Goal: Find specific page/section: Find specific page/section

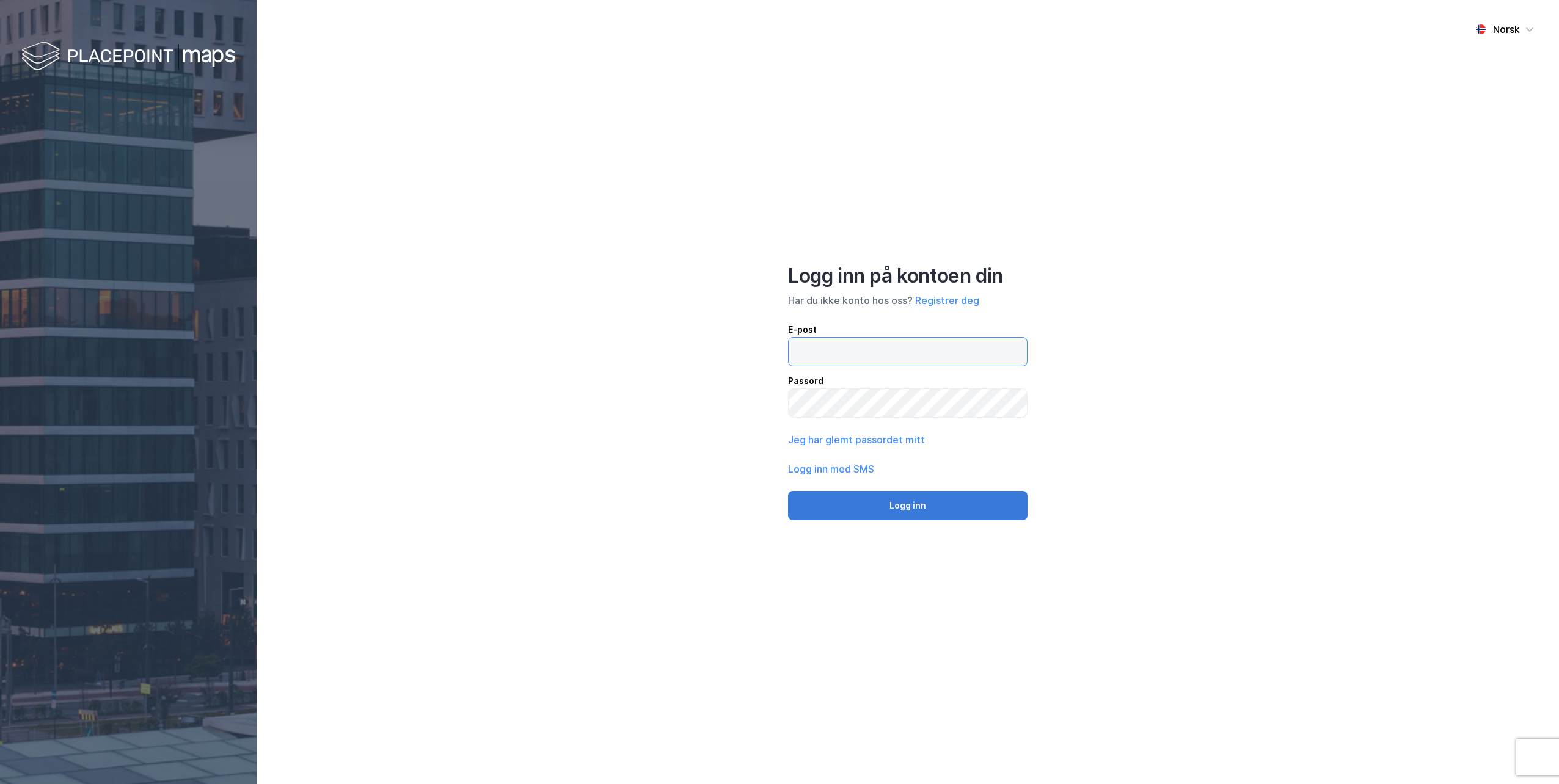
type input "[EMAIL_ADDRESS][DOMAIN_NAME]"
click at [910, 503] on button "Logg inn" at bounding box center [908, 505] width 239 height 30
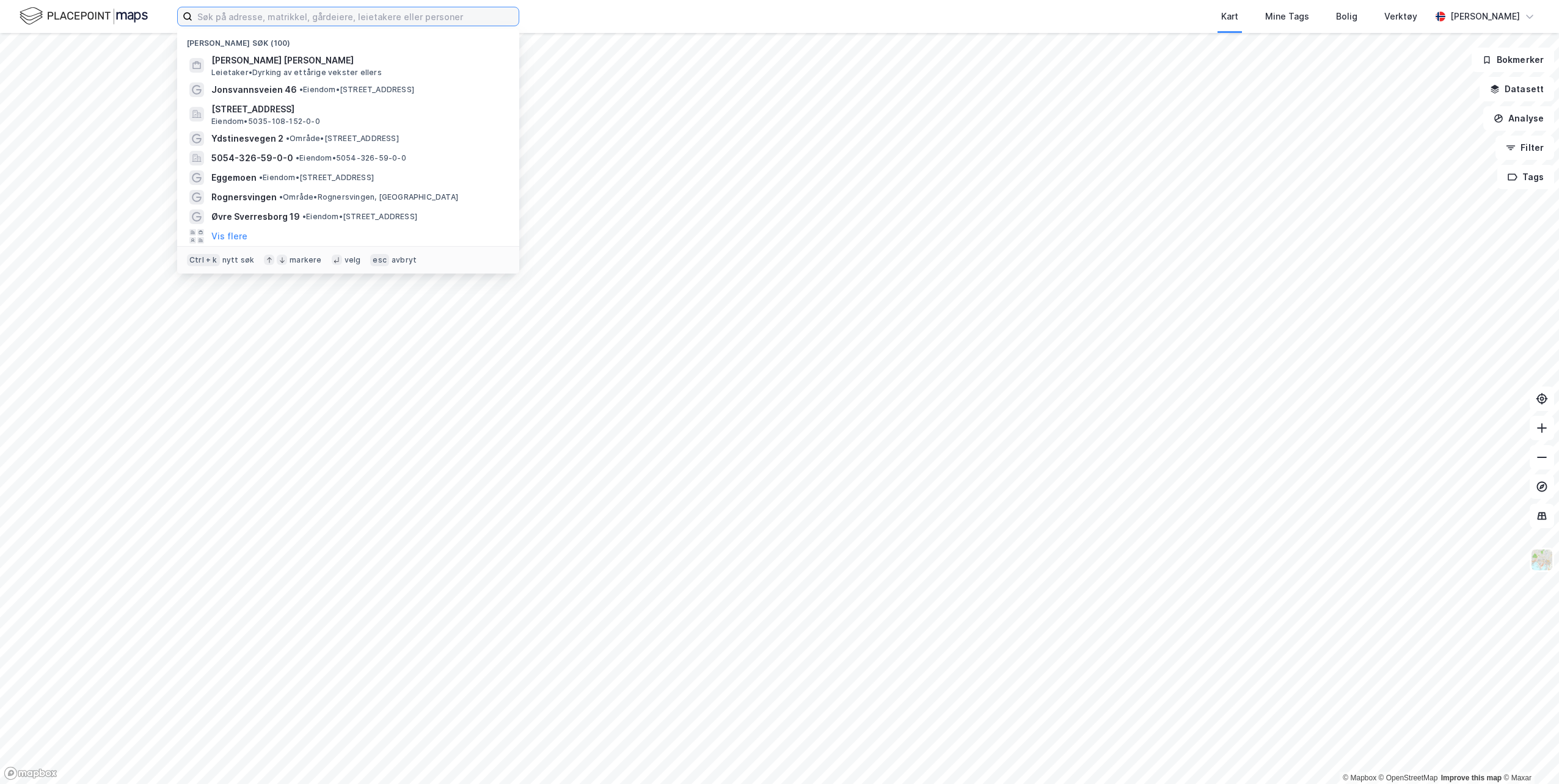
click at [281, 22] on input at bounding box center [355, 16] width 327 height 18
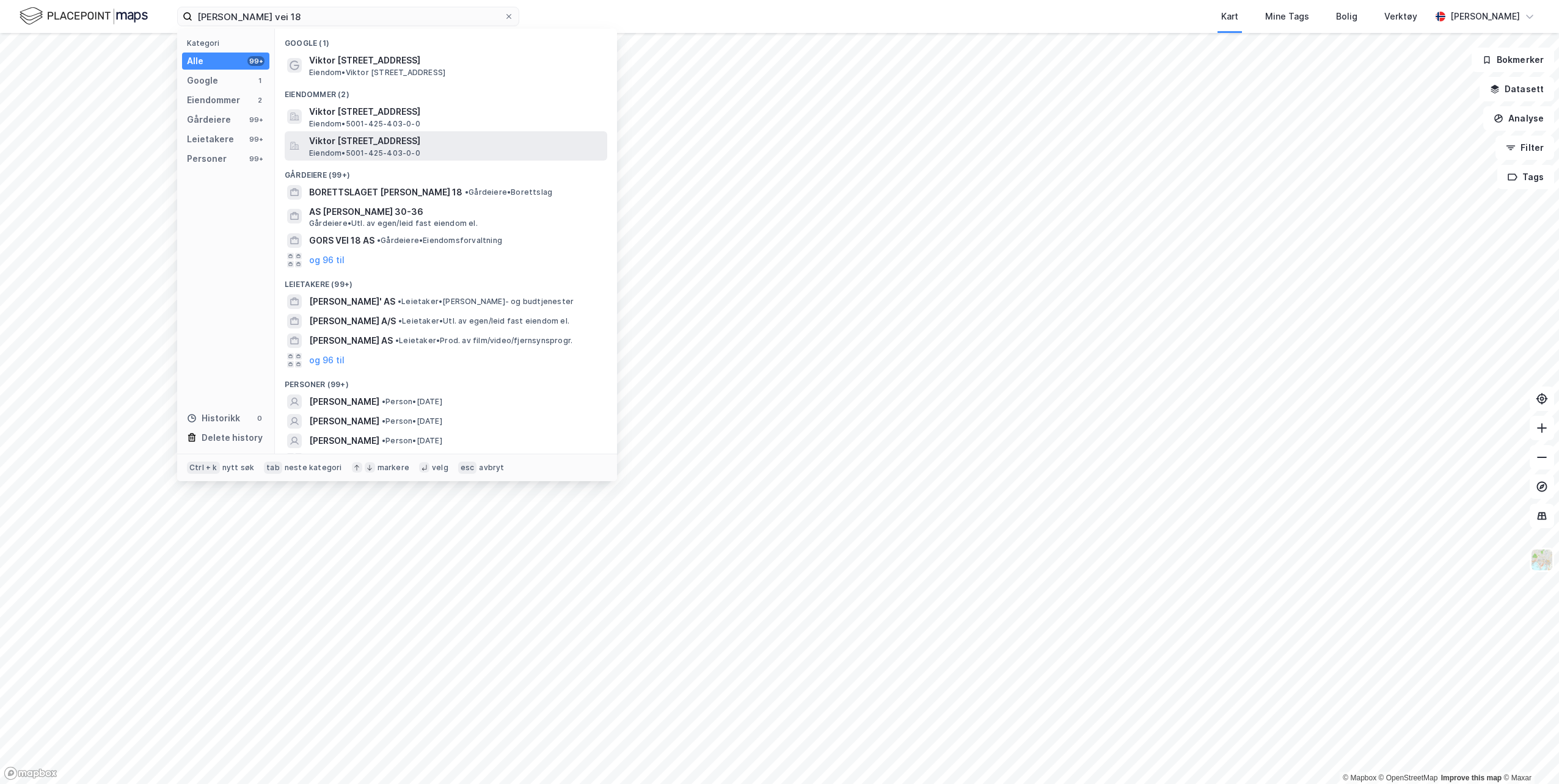
click at [414, 149] on span "Eiendom • 5001-425-403-0-0" at bounding box center [365, 153] width 112 height 10
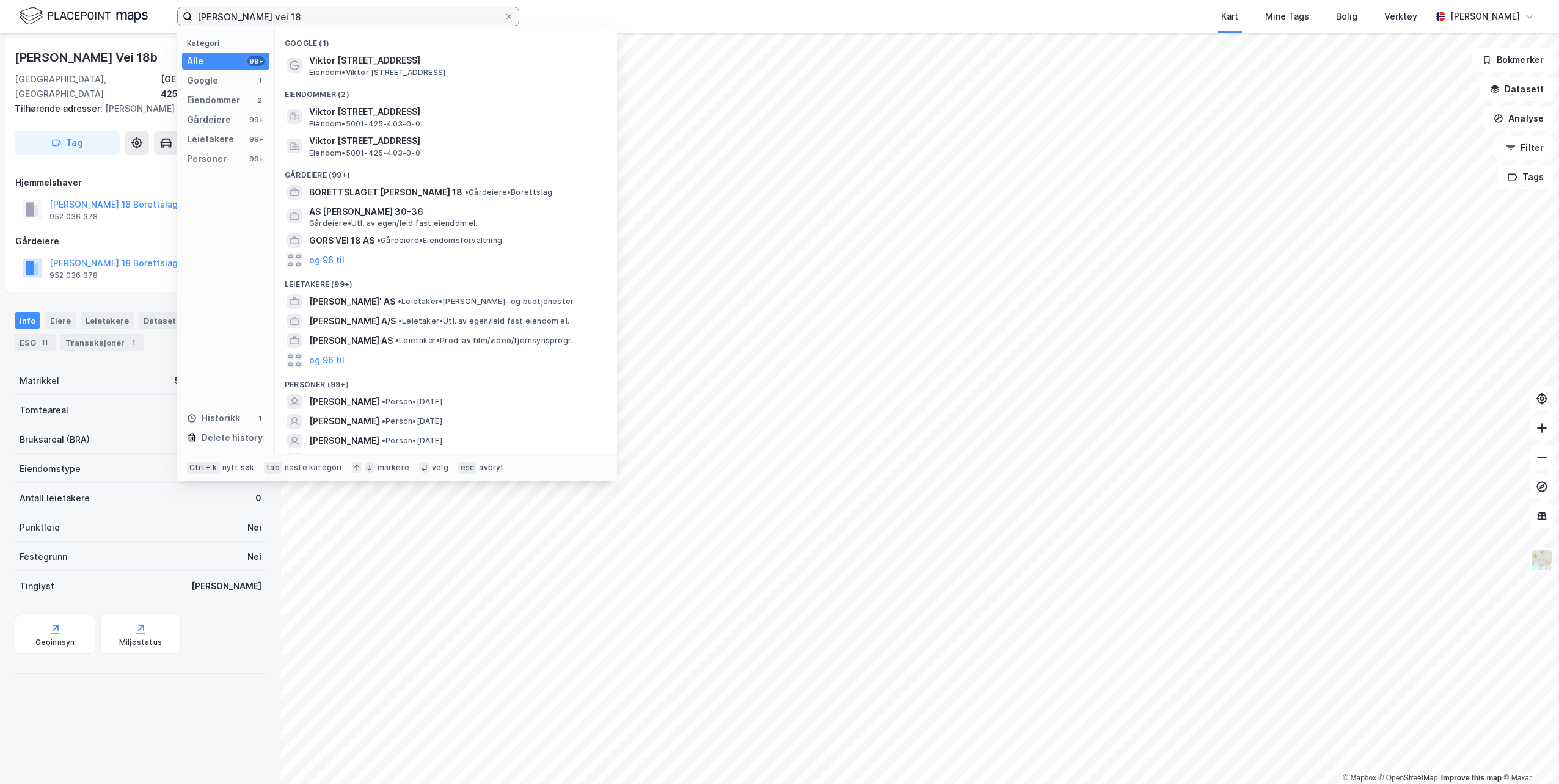
drag, startPoint x: 318, startPoint y: 18, endPoint x: 165, endPoint y: 13, distance: 153.1
click at [165, 13] on div "[PERSON_NAME] vei 18 Kategori Alle 99+ Google 1 Eiendommer 2 Gårdeiere 99+ Leie…" at bounding box center [779, 16] width 1559 height 33
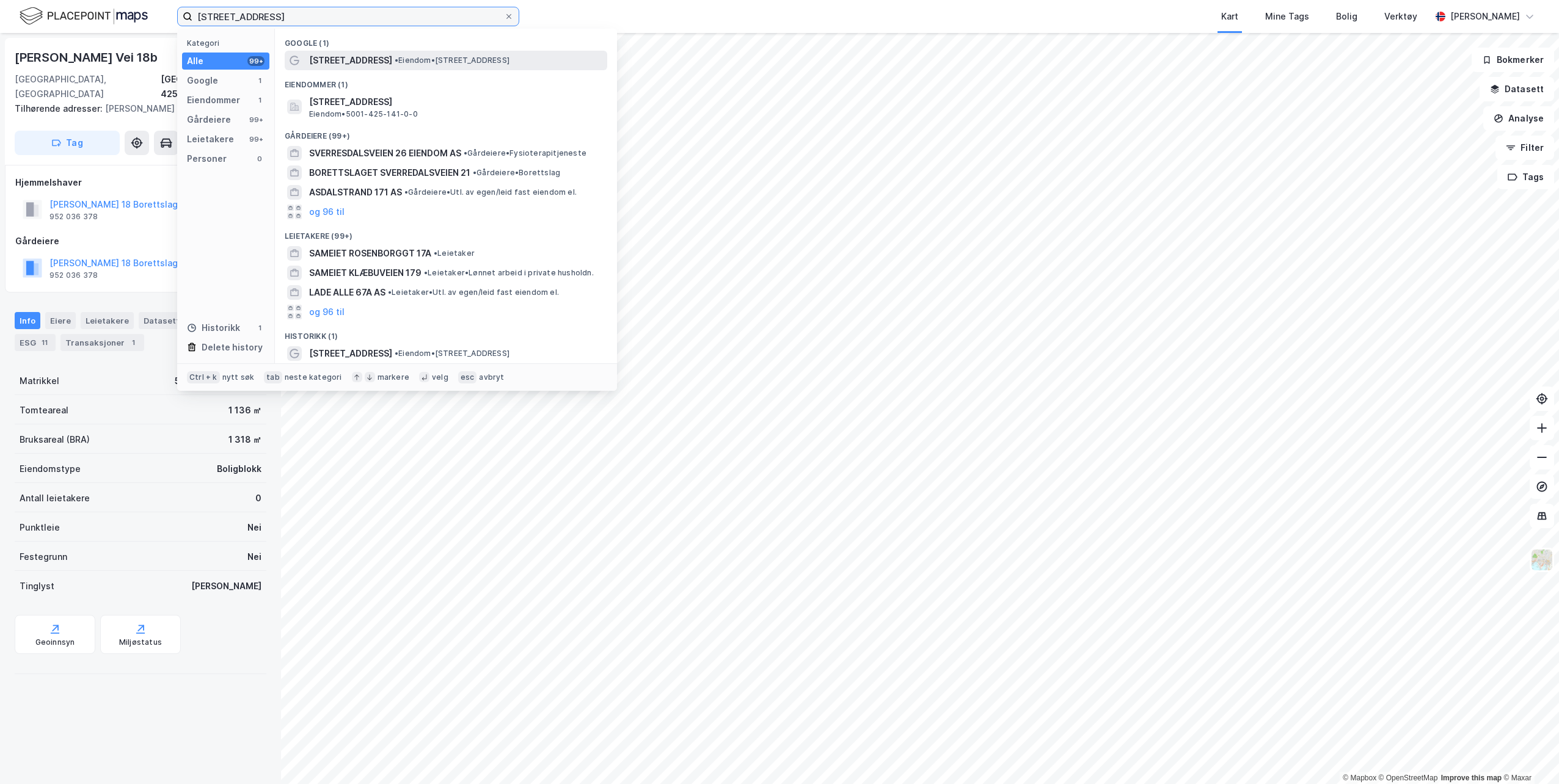
type input "[STREET_ADDRESS]"
click at [435, 62] on span "• Eiendom • [STREET_ADDRESS]" at bounding box center [452, 60] width 115 height 10
